Goal: Information Seeking & Learning: Learn about a topic

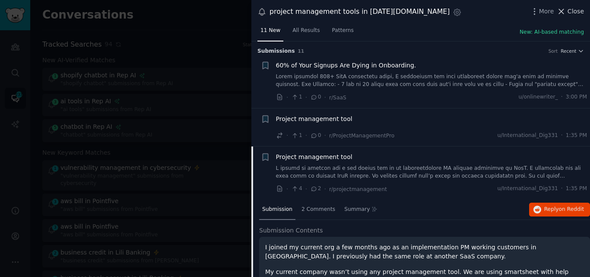
click at [568, 13] on button "Close" at bounding box center [569, 11] width 27 height 9
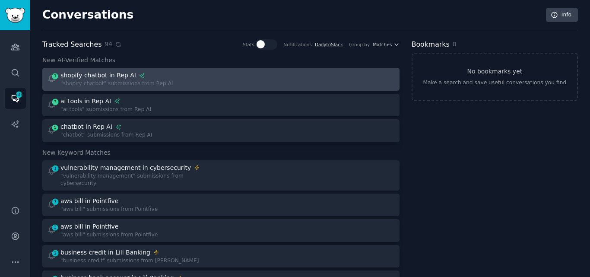
scroll to position [1301, 0]
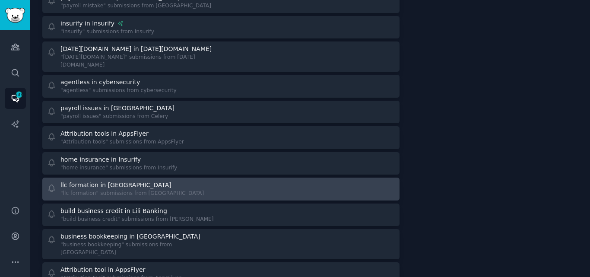
click at [91, 180] on div "llc formation in [GEOGRAPHIC_DATA]" at bounding box center [115, 184] width 111 height 9
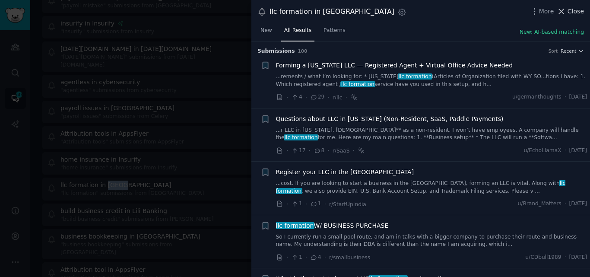
click at [568, 11] on button "Close" at bounding box center [569, 11] width 27 height 9
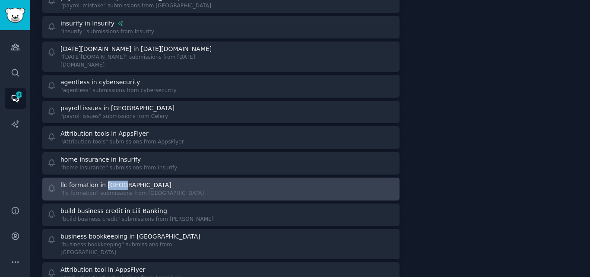
click at [129, 189] on div ""llc formation" submissions from [GEOGRAPHIC_DATA]" at bounding box center [131, 193] width 143 height 8
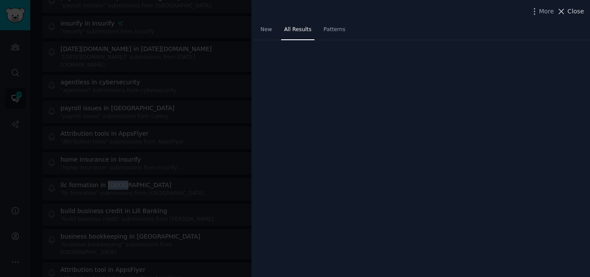
click at [563, 12] on icon at bounding box center [560, 11] width 9 height 9
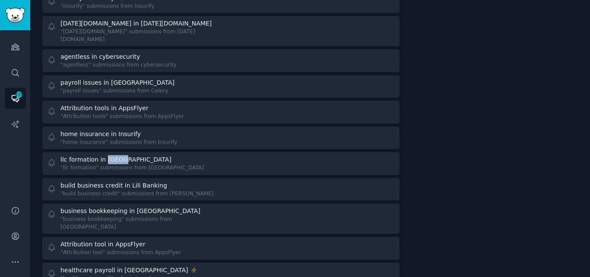
scroll to position [1330, 0]
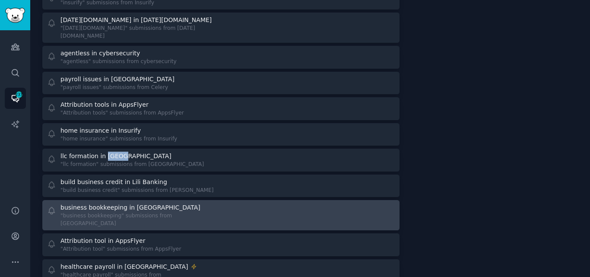
click at [188, 200] on link "business bookkeeping in [GEOGRAPHIC_DATA] "business bookkeeping" submissions fr…" at bounding box center [220, 215] width 357 height 30
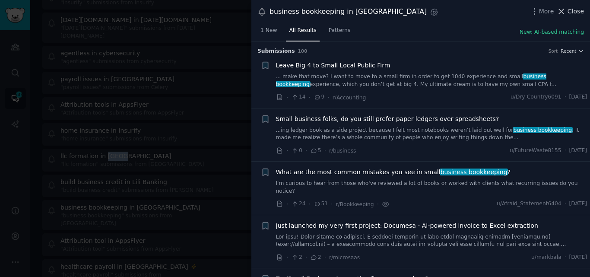
click at [570, 12] on span "Close" at bounding box center [575, 11] width 16 height 9
